Goal: Entertainment & Leisure: Consume media (video, audio)

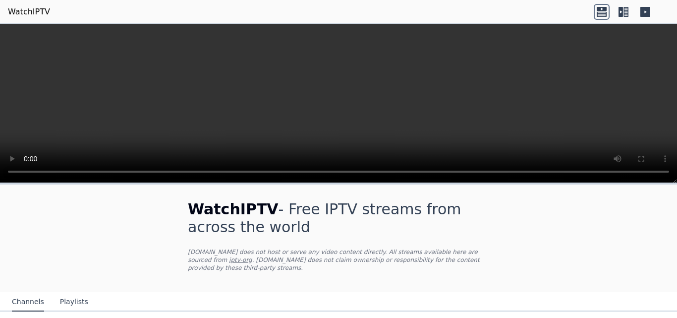
click at [624, 15] on icon at bounding box center [626, 12] width 5 height 10
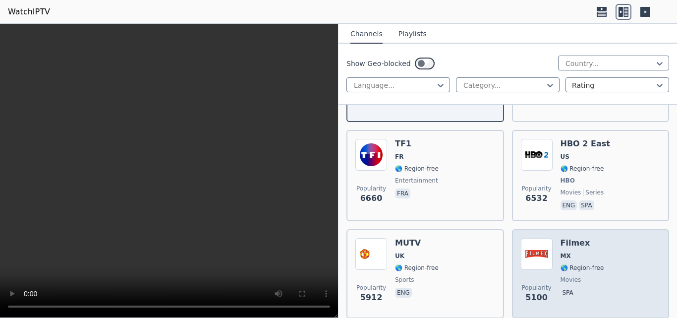
scroll to position [198, 0]
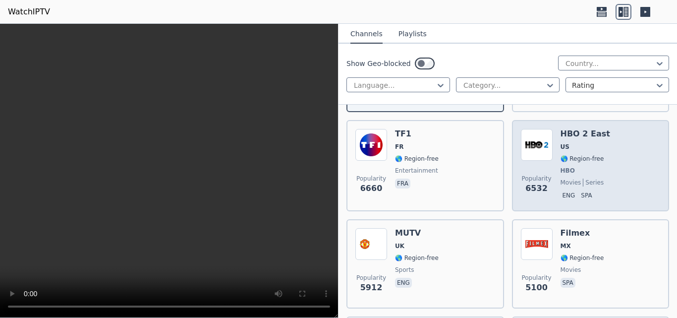
click at [580, 143] on span "US" at bounding box center [586, 147] width 50 height 8
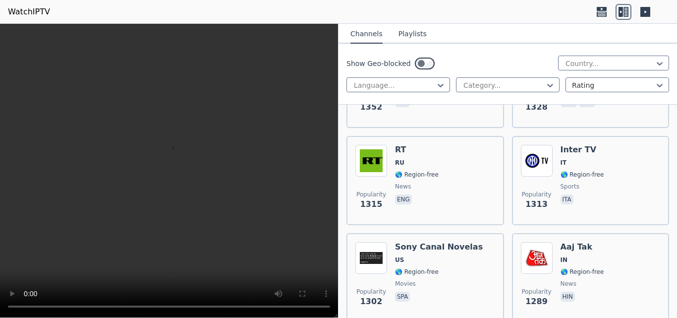
scroll to position [2182, 0]
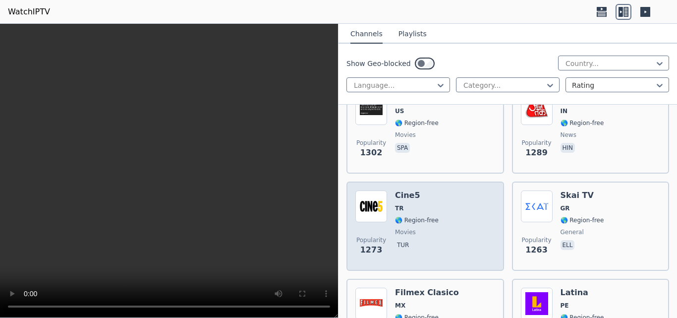
click at [435, 218] on div "Popularity 1273 Cine5 TR 🌎 Region-free movies tur" at bounding box center [426, 225] width 140 height 71
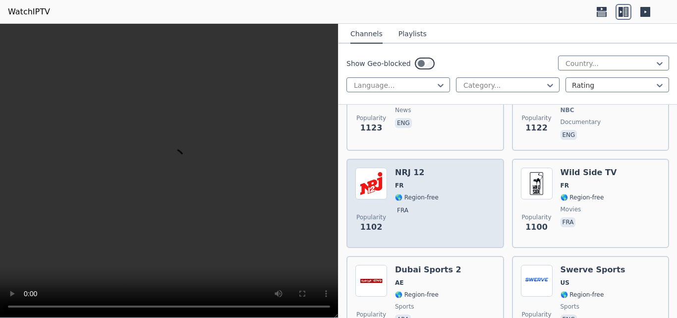
scroll to position [2678, 0]
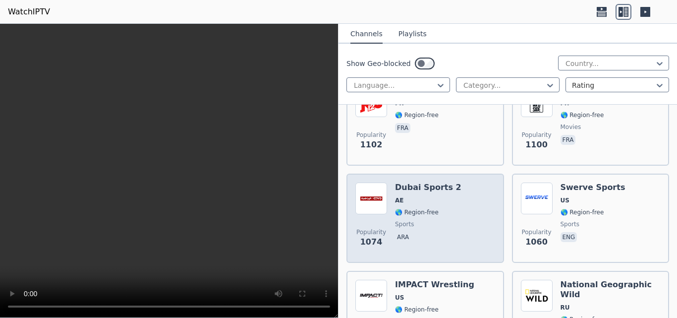
click at [438, 220] on span "sports" at bounding box center [428, 224] width 66 height 8
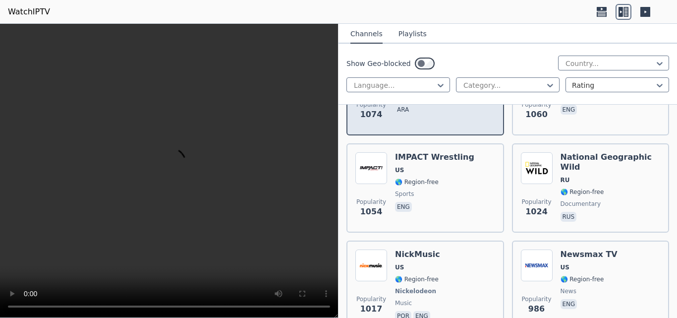
scroll to position [2877, 0]
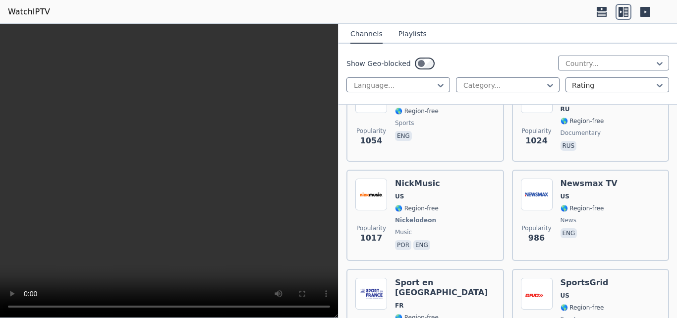
click at [438, 217] on div "Popularity 1017 NickMusic US 🌎 Region-free Nickelodeon music por eng" at bounding box center [426, 215] width 140 height 73
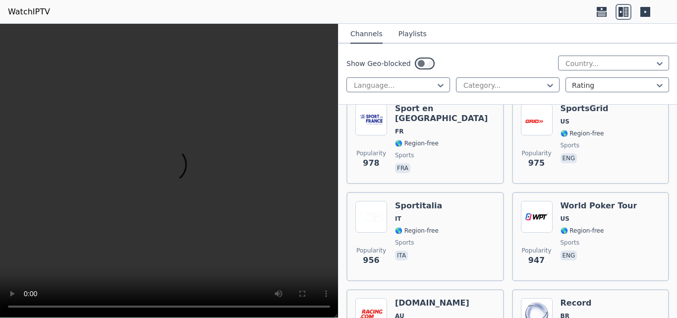
scroll to position [3125, 0]
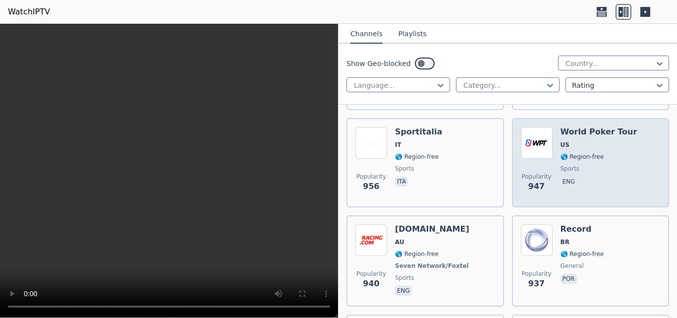
click at [642, 131] on div "Popularity 947 World Poker Tour US 🌎 Region-free sports eng" at bounding box center [591, 162] width 140 height 71
